Goal: Transaction & Acquisition: Purchase product/service

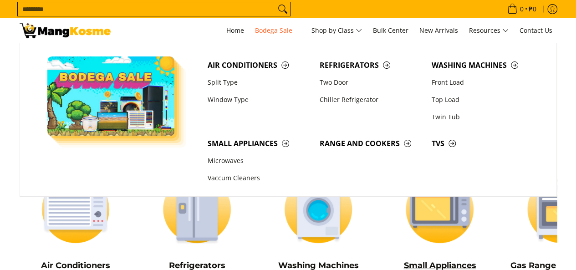
scroll to position [91, 0]
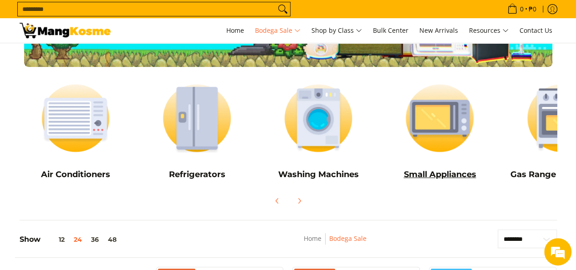
click at [440, 176] on h5 "Small Appliances" at bounding box center [440, 174] width 113 height 10
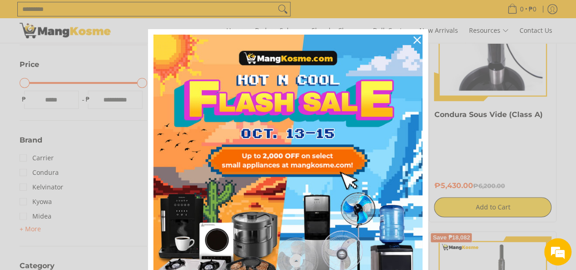
scroll to position [182, 0]
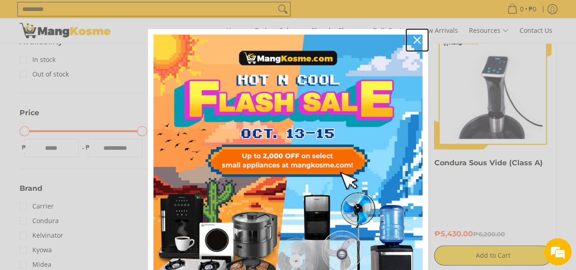
click at [414, 40] on icon "close icon" at bounding box center [417, 39] width 7 height 7
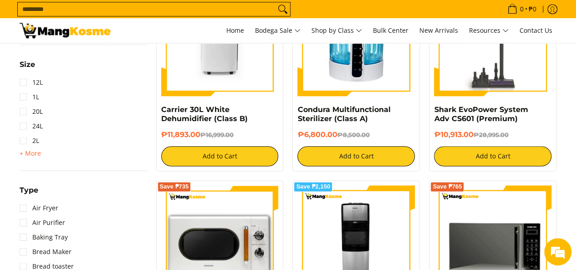
scroll to position [501, 0]
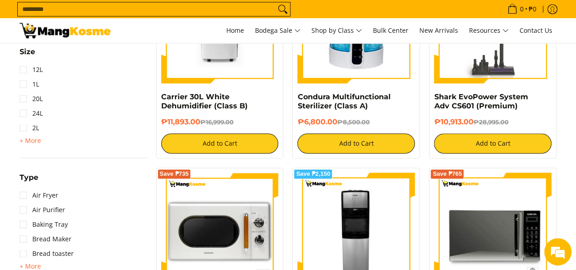
click at [90, 8] on input "Search..." at bounding box center [147, 9] width 258 height 14
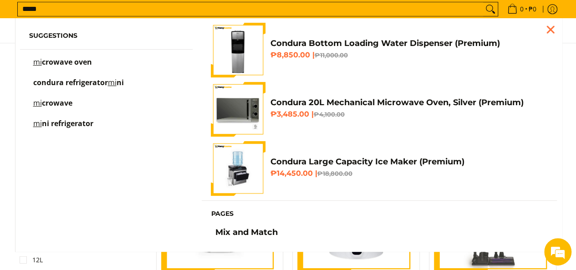
scroll to position [309, 0]
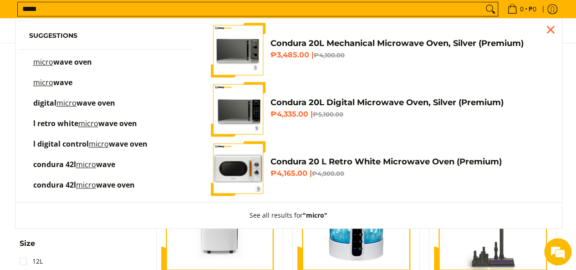
type input "*****"
click at [65, 61] on span "wave oven" at bounding box center [72, 62] width 39 height 10
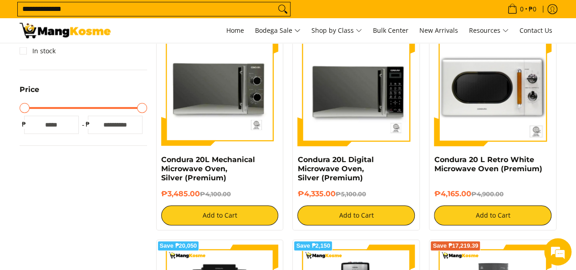
scroll to position [182, 0]
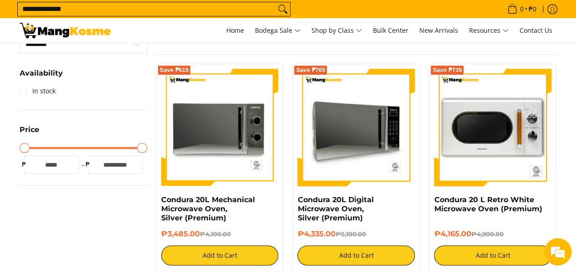
click at [354, 128] on img at bounding box center [356, 128] width 118 height 118
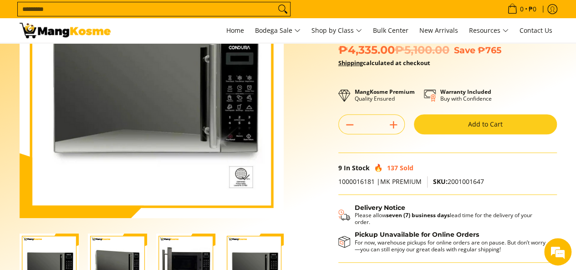
scroll to position [46, 0]
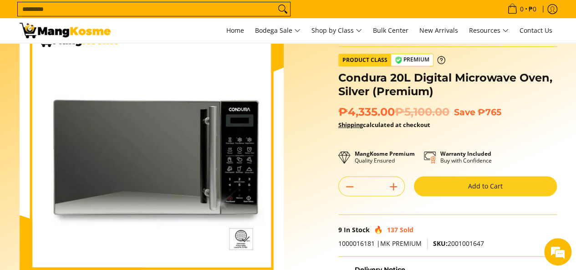
click at [482, 190] on button "Add to Cart" at bounding box center [485, 186] width 143 height 20
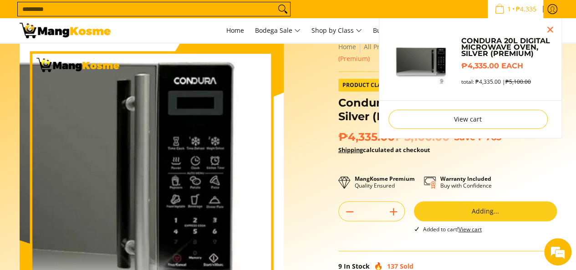
scroll to position [0, 0]
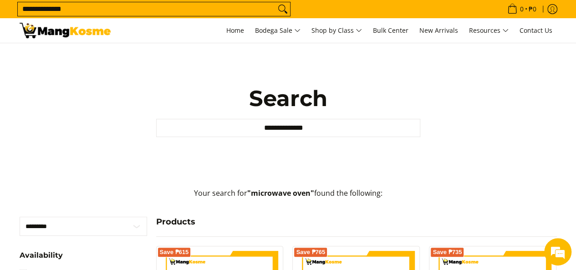
click at [80, 8] on input "**********" at bounding box center [147, 9] width 258 height 14
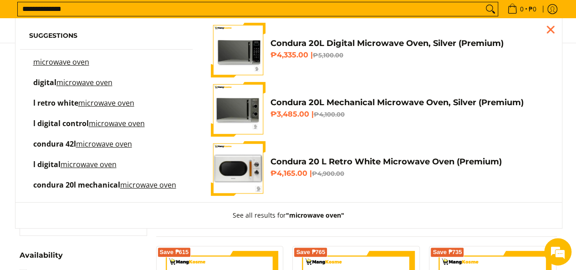
drag, startPoint x: 80, startPoint y: 8, endPoint x: 21, endPoint y: 9, distance: 59.2
click at [21, 9] on input "**********" at bounding box center [251, 9] width 466 height 14
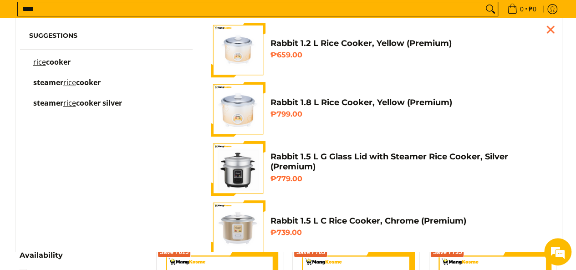
type input "****"
click at [63, 57] on span "Suggestions rice cooker steamer rice cooker steamer rice cooker silver" at bounding box center [106, 71] width 182 height 97
click at [46, 63] on span "cooker" at bounding box center [58, 62] width 25 height 10
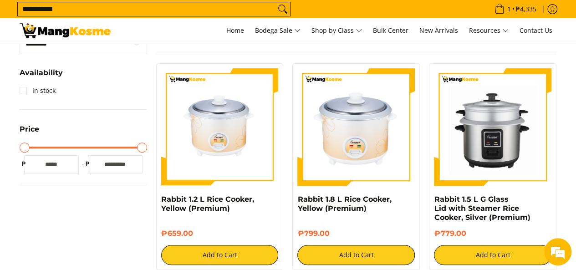
scroll to position [182, 0]
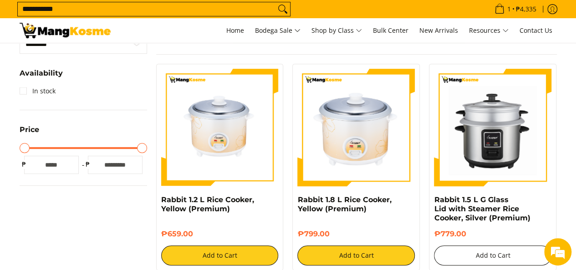
click at [494, 256] on button "Add to Cart" at bounding box center [493, 256] width 118 height 20
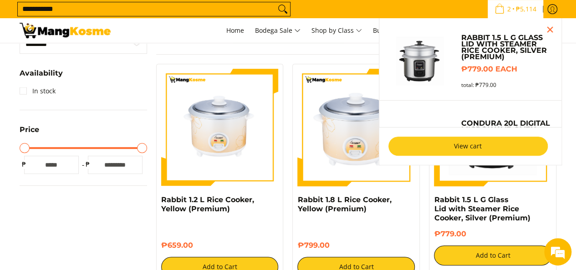
click at [466, 147] on link "View cart" at bounding box center [468, 146] width 159 height 19
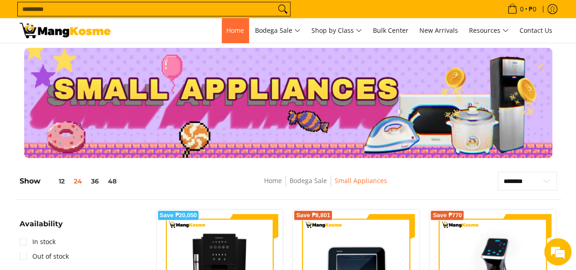
click at [227, 28] on span "Home" at bounding box center [235, 30] width 18 height 9
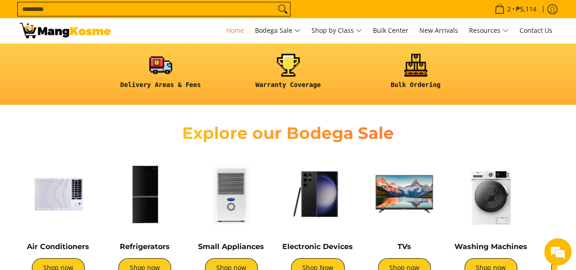
scroll to position [273, 0]
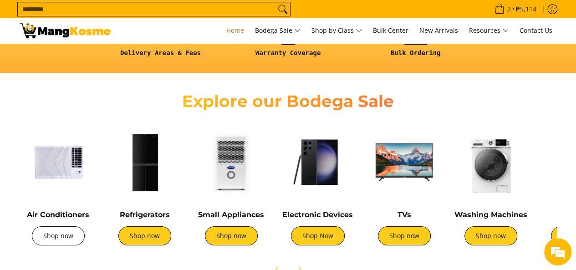
click at [53, 235] on link "Shop now" at bounding box center [58, 235] width 53 height 19
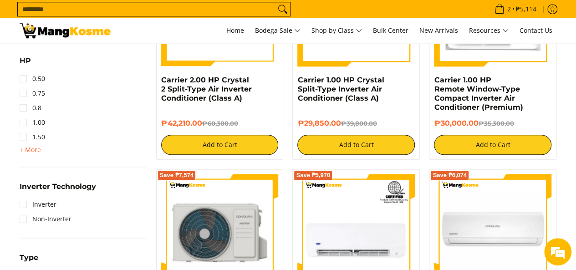
scroll to position [501, 0]
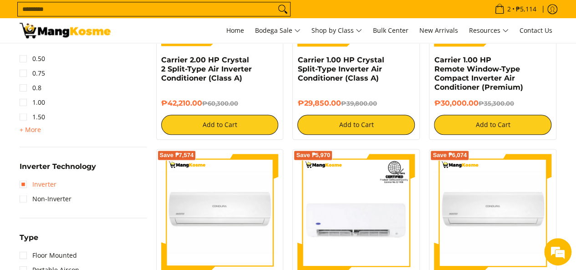
click at [26, 184] on link "Inverter" at bounding box center [38, 184] width 37 height 15
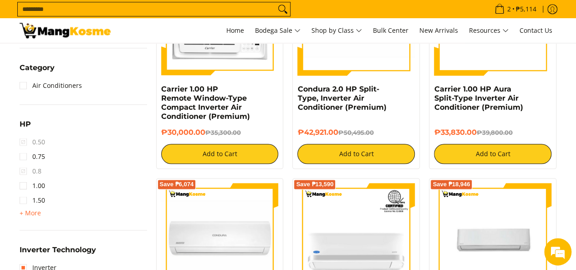
scroll to position [492, 0]
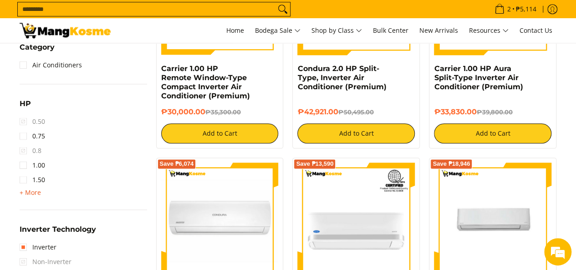
click at [33, 192] on span "+ More" at bounding box center [30, 192] width 21 height 7
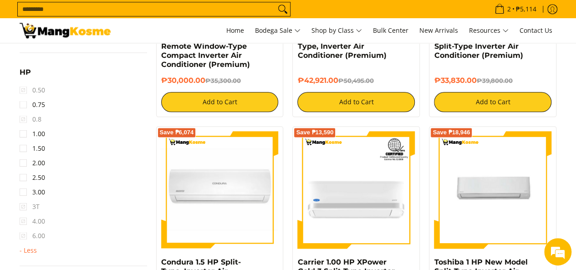
scroll to position [538, 0]
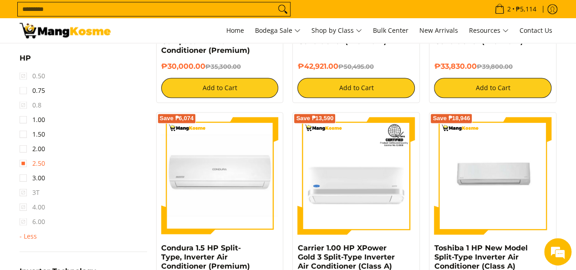
click at [26, 164] on link "2.50" at bounding box center [33, 163] width 26 height 15
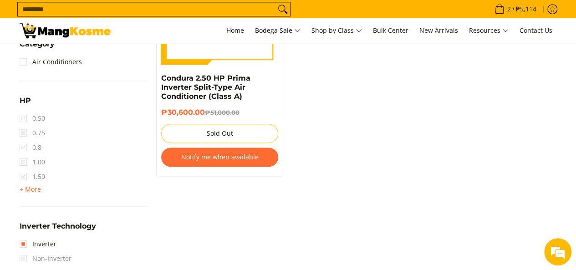
scroll to position [492, 0]
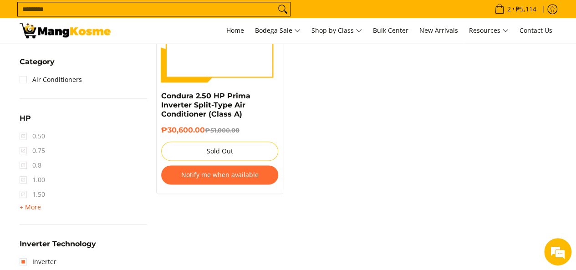
click at [31, 208] on span "+ More" at bounding box center [30, 207] width 21 height 7
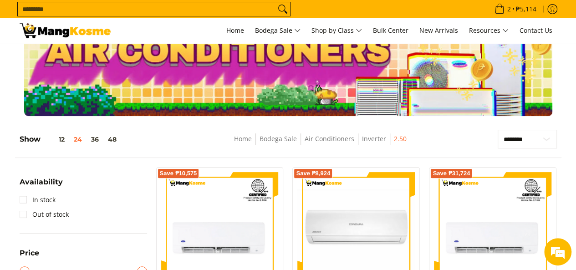
scroll to position [37, 0]
